Goal: Task Accomplishment & Management: Use online tool/utility

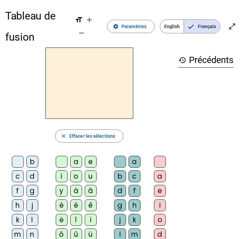
click at [133, 79] on h2 at bounding box center [89, 82] width 88 height 71
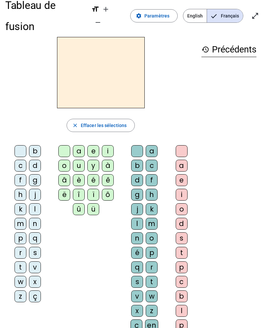
scroll to position [11, 0]
click at [181, 159] on div "a" at bounding box center [182, 165] width 12 height 12
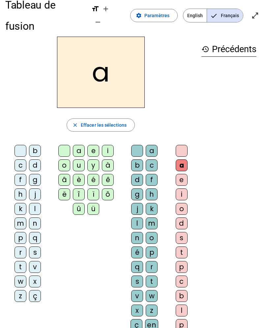
click at [181, 174] on div "e" at bounding box center [182, 180] width 12 height 12
click at [185, 188] on div "i" at bounding box center [182, 194] width 12 height 12
click at [184, 203] on div "o" at bounding box center [182, 209] width 12 height 12
click at [194, 201] on div "a e i o d s t p c b l p x" at bounding box center [183, 246] width 26 height 208
click at [182, 145] on div at bounding box center [182, 151] width 12 height 12
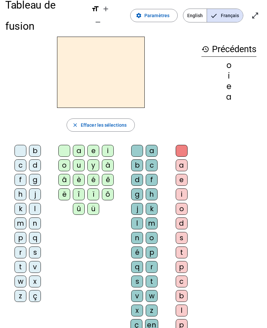
click at [21, 238] on div "t" at bounding box center [20, 267] width 12 height 12
click at [25, 145] on div at bounding box center [20, 151] width 12 height 12
click at [22, 238] on div "w" at bounding box center [20, 281] width 12 height 12
click at [112, 145] on div "i" at bounding box center [108, 151] width 12 height 12
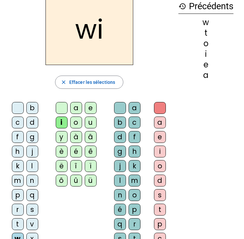
scroll to position [0, 0]
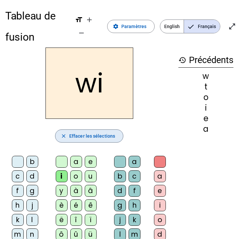
click at [106, 137] on span "Effacer les sélections" at bounding box center [92, 136] width 46 height 8
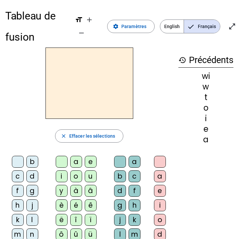
click at [111, 130] on span "button" at bounding box center [89, 136] width 68 height 16
click at [140, 24] on span "Paramètres" at bounding box center [133, 26] width 25 height 8
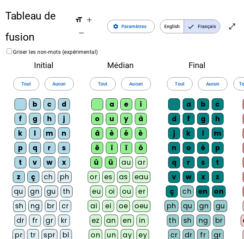
click at [133, 19] on span at bounding box center [130, 26] width 47 height 16
click at [133, 21] on span at bounding box center [130, 26] width 47 height 16
click at [133, 24] on span "Paramètres" at bounding box center [133, 26] width 25 height 8
click at [135, 23] on span "Paramètres" at bounding box center [133, 26] width 25 height 8
click at [136, 21] on span at bounding box center [130, 26] width 47 height 16
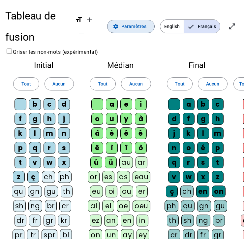
click at [135, 21] on span at bounding box center [130, 26] width 47 height 16
click at [95, 13] on span "Augmenter la taille de la police" at bounding box center [89, 20] width 16 height 16
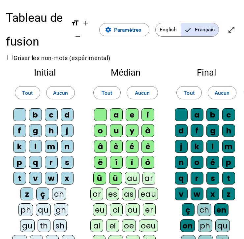
click at [90, 22] on span "Augmenter la taille de la police" at bounding box center [86, 23] width 16 height 16
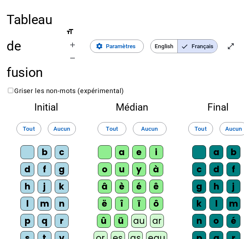
click at [89, 22] on div "Tableau de fusion format_size add remove settings Paramètres English Français o…" at bounding box center [122, 46] width 231 height 79
click at [70, 42] on mat-icon "add" at bounding box center [73, 45] width 8 height 8
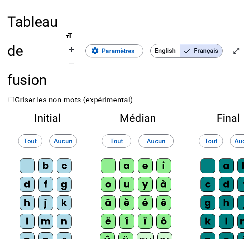
click at [73, 46] on mat-icon "add" at bounding box center [72, 49] width 8 height 8
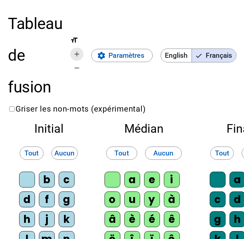
click at [76, 48] on span "Augmenter la taille de la police" at bounding box center [77, 54] width 16 height 16
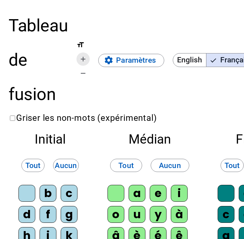
click at [84, 53] on span "Augmenter la taille de la police" at bounding box center [83, 59] width 16 height 16
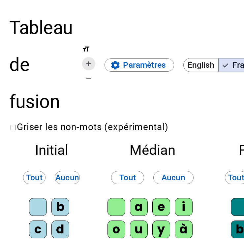
click at [89, 60] on mat-icon "add" at bounding box center [89, 64] width 8 height 8
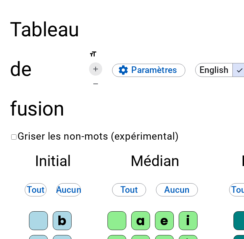
click at [95, 62] on span "Augmenter la taille de la police" at bounding box center [96, 69] width 16 height 16
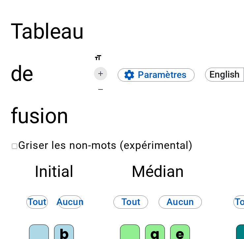
click at [102, 67] on span "Augmenter la taille de la police" at bounding box center [101, 74] width 16 height 16
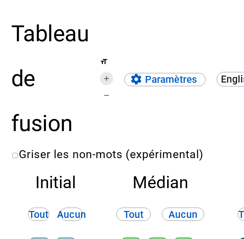
click at [109, 72] on span "Augmenter la taille de la police" at bounding box center [107, 79] width 16 height 16
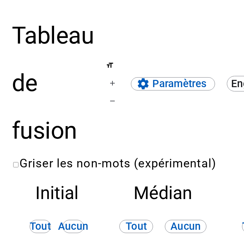
click at [110, 71] on span "format_size add remove" at bounding box center [112, 82] width 13 height 49
click at [120, 80] on span "Augmenter la taille de la police" at bounding box center [112, 83] width 16 height 16
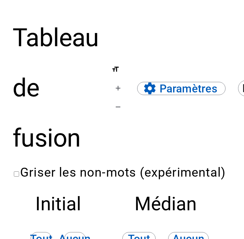
click at [120, 80] on span "Augmenter la taille de la police" at bounding box center [118, 88] width 16 height 16
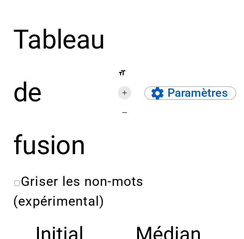
click at [126, 90] on mat-icon "add" at bounding box center [125, 93] width 8 height 8
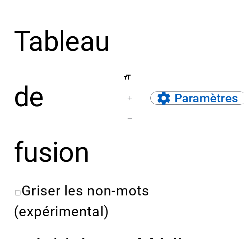
click at [129, 93] on span "Augmenter la taille de la police" at bounding box center [130, 98] width 16 height 16
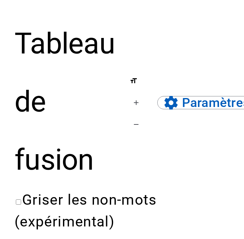
click at [128, 96] on span "Augmenter la taille de la police" at bounding box center [136, 103] width 16 height 16
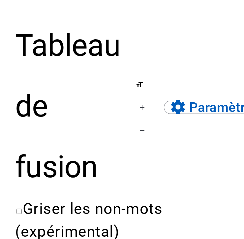
click at [135, 100] on span "Augmenter la taille de la police" at bounding box center [142, 108] width 16 height 16
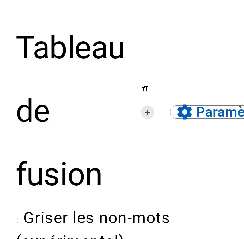
click at [147, 107] on span "Augmenter la taille de la police" at bounding box center [148, 112] width 16 height 16
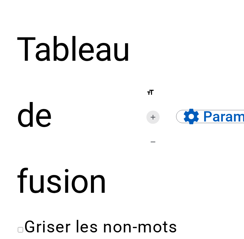
click at [152, 110] on span "Augmenter la taille de la police" at bounding box center [153, 117] width 16 height 16
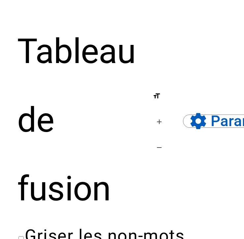
click at [157, 113] on span "format_size add remove" at bounding box center [159, 120] width 13 height 72
click at [161, 116] on span "Augmenter la taille de la police" at bounding box center [159, 122] width 16 height 16
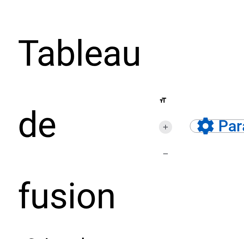
click at [166, 123] on mat-icon "add" at bounding box center [165, 127] width 8 height 8
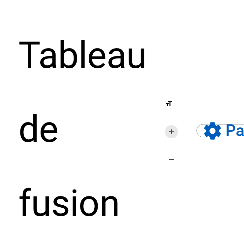
click at [167, 125] on span "Augmenter la taille de la police" at bounding box center [171, 132] width 16 height 16
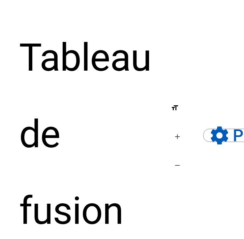
click at [168, 126] on div "Tableau de fusion format_size add remove settings Paramètres English Français o…" at bounding box center [122, 133] width 206 height 229
click at [177, 132] on span "Augmenter la taille de la police" at bounding box center [177, 137] width 16 height 16
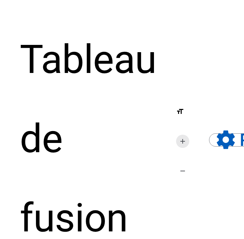
click at [180, 134] on span "Augmenter la taille de la police" at bounding box center [183, 141] width 16 height 16
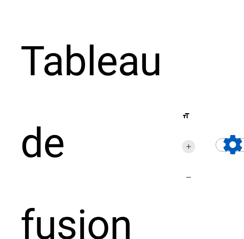
click at [187, 139] on span "Augmenter la taille de la police" at bounding box center [189, 146] width 16 height 16
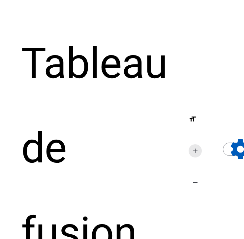
click at [194, 146] on span "Augmenter la taille de la police" at bounding box center [195, 151] width 16 height 16
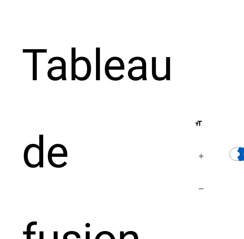
click at [198, 149] on span "Augmenter la taille de la police" at bounding box center [201, 156] width 16 height 16
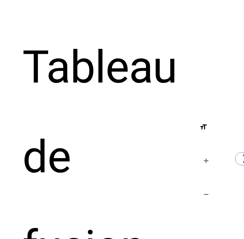
click at [198, 149] on div "Tableau de fusion format_size add remove settings Paramètres English Français o…" at bounding box center [121, 156] width 199 height 269
click at [197, 150] on div "Tableau de fusion format_size add remove settings Paramètres English Français o…" at bounding box center [121, 156] width 199 height 269
click at [206, 156] on span "Augmenter la taille de la police" at bounding box center [206, 161] width 16 height 16
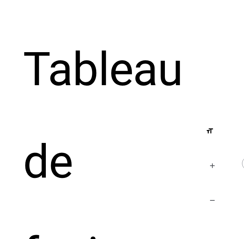
click at [213, 158] on span "Augmenter la taille de la police" at bounding box center [212, 166] width 16 height 16
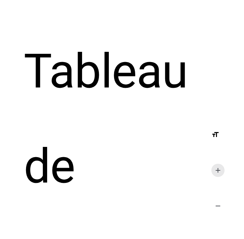
click at [222, 162] on span "Augmenter la taille de la police" at bounding box center [218, 170] width 16 height 16
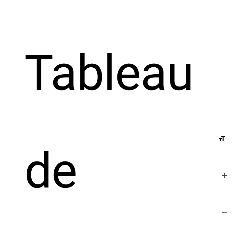
click at [230, 168] on span "Augmenter la taille de la police" at bounding box center [225, 175] width 16 height 16
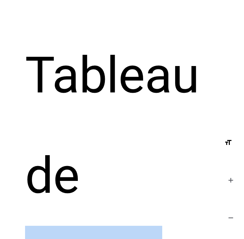
click at [229, 172] on span "Augmenter la taille de la police" at bounding box center [231, 180] width 16 height 16
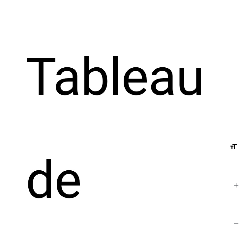
click at [233, 175] on span "format_size add remove" at bounding box center [235, 180] width 13 height 107
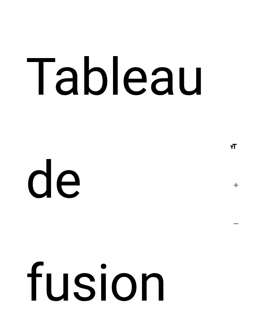
click at [77, 107] on h1 "Tableau de fusion" at bounding box center [115, 180] width 178 height 308
click at [68, 106] on h1 "Tableau de fusion" at bounding box center [115, 180] width 178 height 308
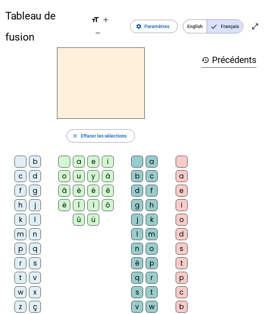
click at [255, 21] on span "Entrer en plein écran" at bounding box center [255, 26] width 16 height 16
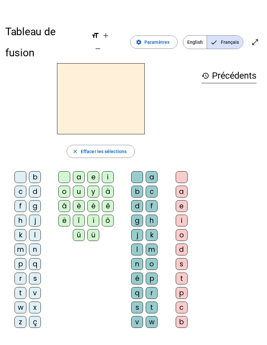
scroll to position [11, 0]
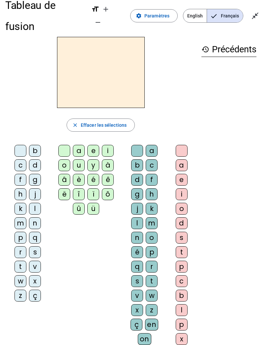
click at [267, 45] on html "Tableau de fusion format_size add remove settings Paramètres English Français c…" at bounding box center [133, 161] width 267 height 345
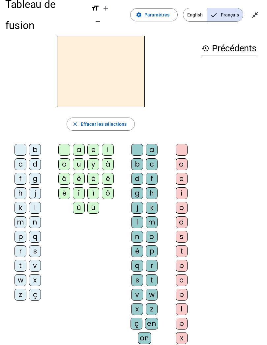
scroll to position [14, 0]
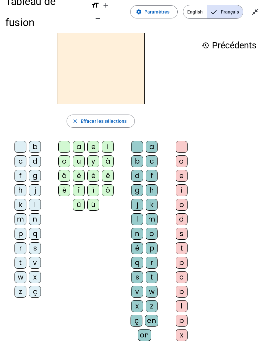
click at [20, 214] on div "m" at bounding box center [20, 220] width 12 height 12
click at [183, 156] on div "a" at bounding box center [182, 162] width 12 height 12
click at [184, 141] on div at bounding box center [182, 147] width 12 height 12
click at [138, 141] on div at bounding box center [137, 147] width 12 height 12
click at [15, 141] on div at bounding box center [20, 147] width 12 height 12
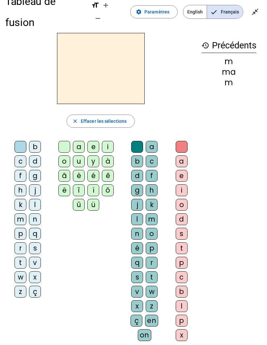
click at [16, 214] on div "m" at bounding box center [20, 220] width 12 height 12
click at [75, 141] on div "a" at bounding box center [79, 147] width 12 height 12
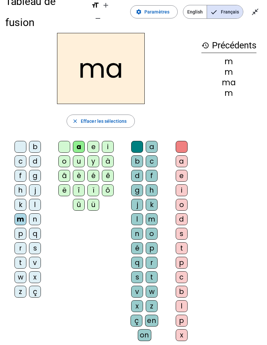
click at [152, 214] on div "m" at bounding box center [152, 220] width 12 height 12
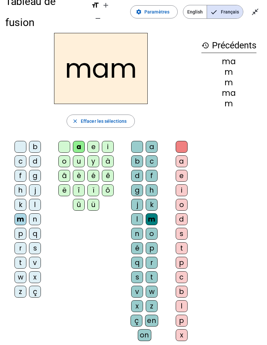
click at [185, 156] on div "a" at bounding box center [182, 162] width 12 height 12
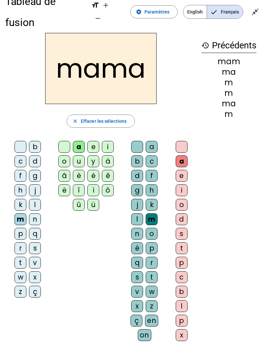
click at [182, 141] on div at bounding box center [182, 147] width 12 height 12
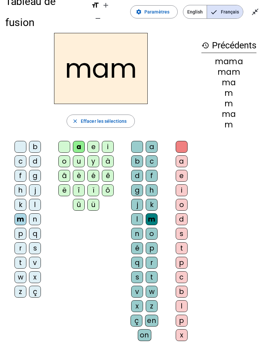
click at [137, 141] on div at bounding box center [137, 147] width 12 height 12
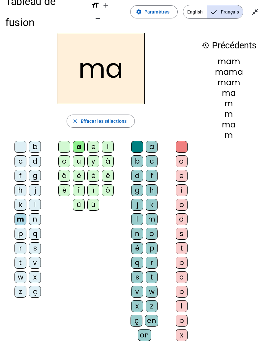
click at [19, 257] on div "t" at bounding box center [20, 263] width 12 height 12
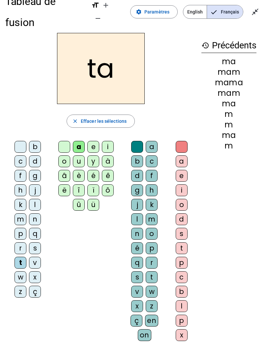
click at [97, 170] on div "é" at bounding box center [93, 176] width 12 height 12
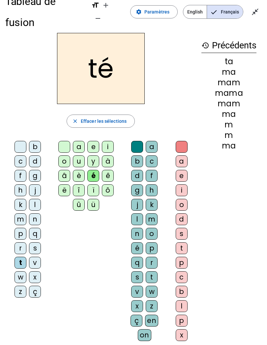
click at [109, 185] on div "ô" at bounding box center [108, 191] width 12 height 12
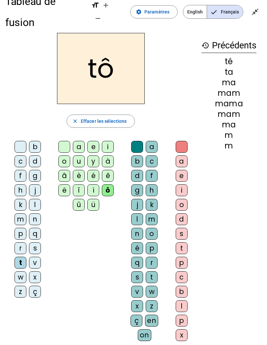
click at [80, 141] on div "a" at bounding box center [79, 147] width 12 height 12
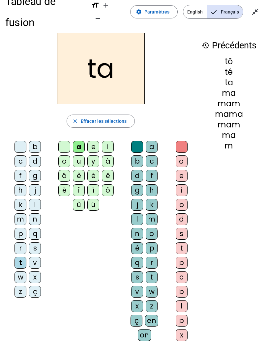
click at [40, 199] on div "l" at bounding box center [35, 205] width 12 height 12
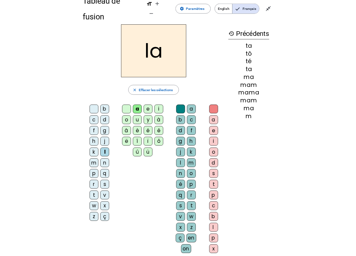
scroll to position [0, 0]
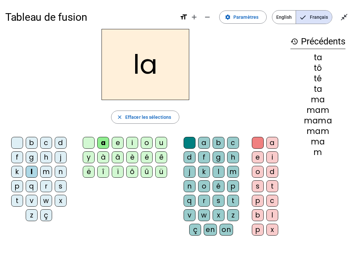
click at [66, 187] on div "s" at bounding box center [61, 187] width 12 height 12
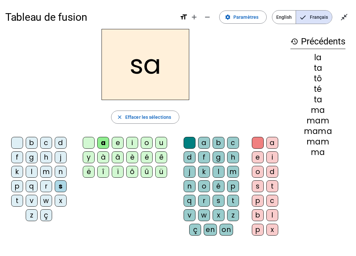
click at [221, 170] on div "l" at bounding box center [219, 172] width 12 height 12
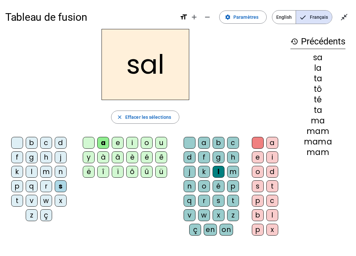
click at [34, 144] on div "b" at bounding box center [32, 143] width 12 height 12
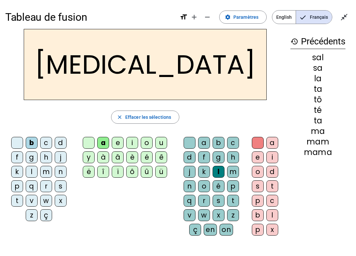
click at [44, 171] on div "m" at bounding box center [46, 172] width 12 height 12
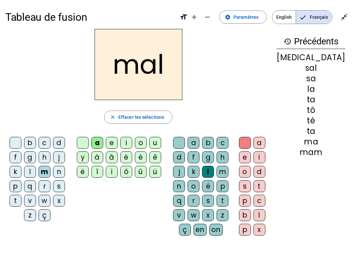
click at [118, 141] on div "e" at bounding box center [112, 143] width 12 height 12
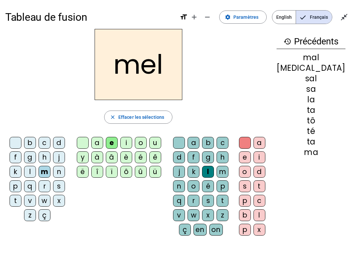
click at [131, 143] on div "i" at bounding box center [126, 143] width 12 height 12
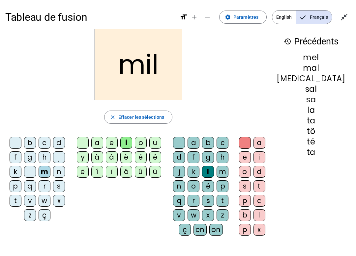
click at [101, 162] on div "à" at bounding box center [97, 158] width 12 height 12
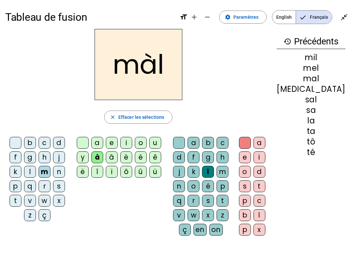
click at [132, 161] on div "è" at bounding box center [126, 158] width 12 height 12
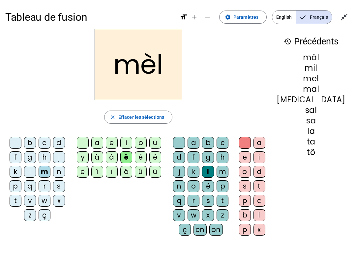
click at [132, 153] on div "è" at bounding box center [126, 158] width 12 height 12
click at [131, 159] on div "è" at bounding box center [126, 158] width 12 height 12
click at [143, 157] on div "é" at bounding box center [141, 158] width 12 height 12
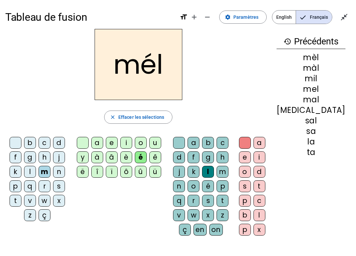
click at [103, 153] on div "à" at bounding box center [97, 158] width 12 height 12
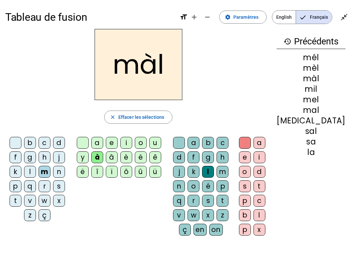
click at [143, 163] on div "é" at bounding box center [141, 158] width 12 height 12
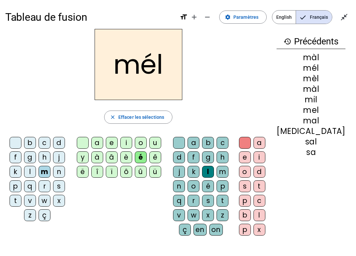
click at [118, 153] on div "â" at bounding box center [112, 158] width 12 height 12
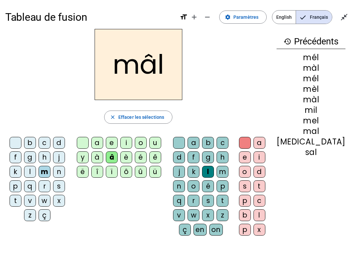
click at [132, 155] on div "è" at bounding box center [126, 158] width 12 height 12
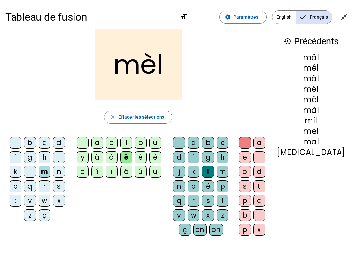
click at [118, 159] on div "â" at bounding box center [112, 158] width 12 height 12
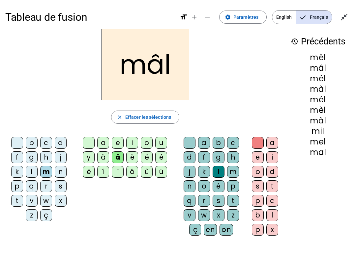
click at [157, 173] on div "ü" at bounding box center [161, 172] width 12 height 12
click at [130, 146] on div "i" at bounding box center [132, 143] width 12 height 12
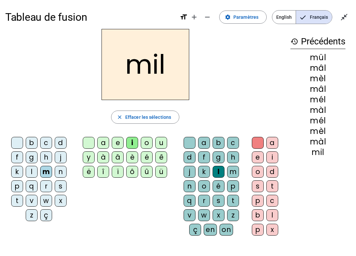
click at [267, 38] on h3 "history Précédents" at bounding box center [317, 41] width 55 height 15
click at [267, 44] on h3 "history Précédents" at bounding box center [317, 41] width 55 height 15
click at [267, 42] on mat-icon "history" at bounding box center [294, 42] width 8 height 8
click at [267, 41] on mat-icon "history" at bounding box center [294, 42] width 8 height 8
click at [259, 141] on div at bounding box center [258, 143] width 12 height 12
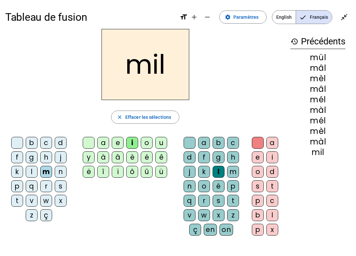
click at [188, 142] on div at bounding box center [190, 143] width 12 height 12
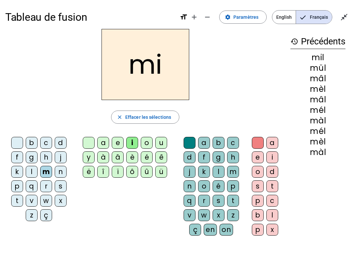
click at [117, 138] on div "e" at bounding box center [118, 143] width 12 height 12
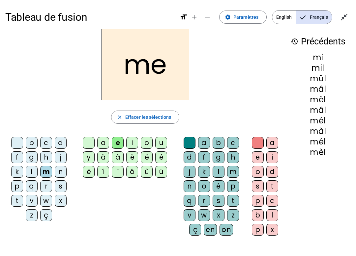
click at [63, 185] on div "s" at bounding box center [61, 187] width 12 height 12
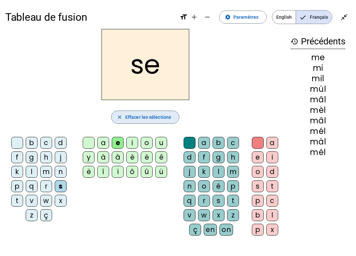
click at [153, 115] on span "Effacer les sélections" at bounding box center [148, 117] width 46 height 8
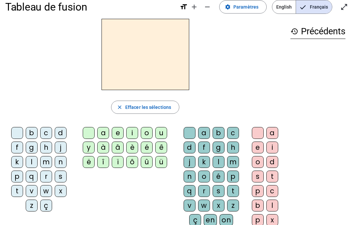
scroll to position [13, 0]
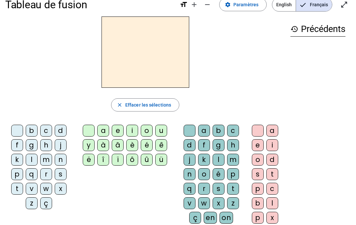
click at [36, 128] on div "b" at bounding box center [32, 131] width 12 height 12
click at [148, 163] on div "û" at bounding box center [147, 160] width 12 height 12
click at [168, 125] on letter-bubble "u" at bounding box center [162, 132] width 14 height 14
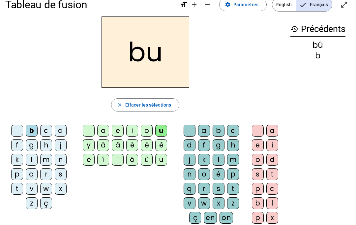
click at [31, 189] on div "v" at bounding box center [32, 189] width 12 height 12
click at [15, 190] on div "t" at bounding box center [17, 189] width 12 height 12
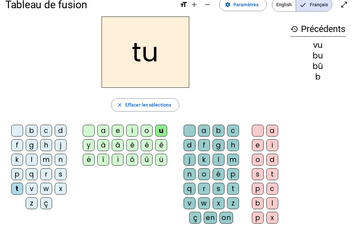
click at [119, 130] on div "e" at bounding box center [118, 131] width 12 height 12
click at [28, 161] on div "l" at bounding box center [32, 160] width 12 height 12
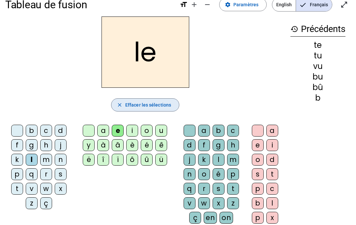
click at [172, 105] on span "button" at bounding box center [145, 105] width 68 height 16
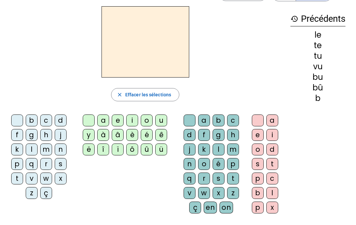
scroll to position [23, 0]
